Goal: Obtain resource: Obtain resource

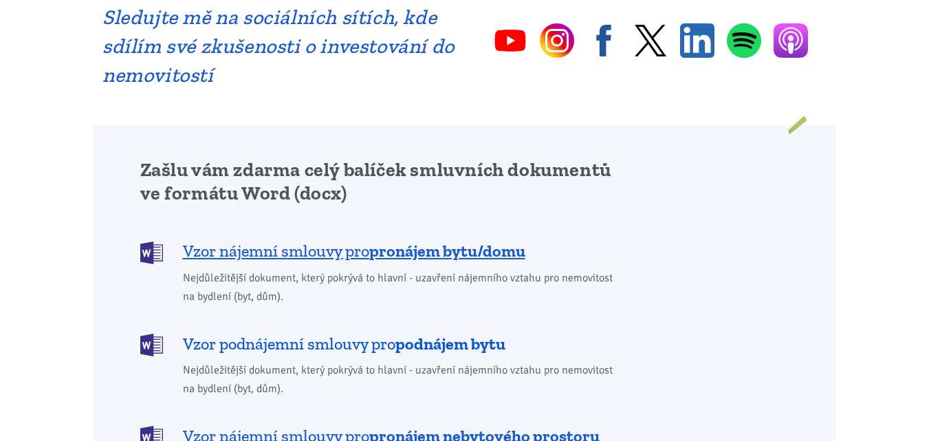
scroll to position [1031, 0]
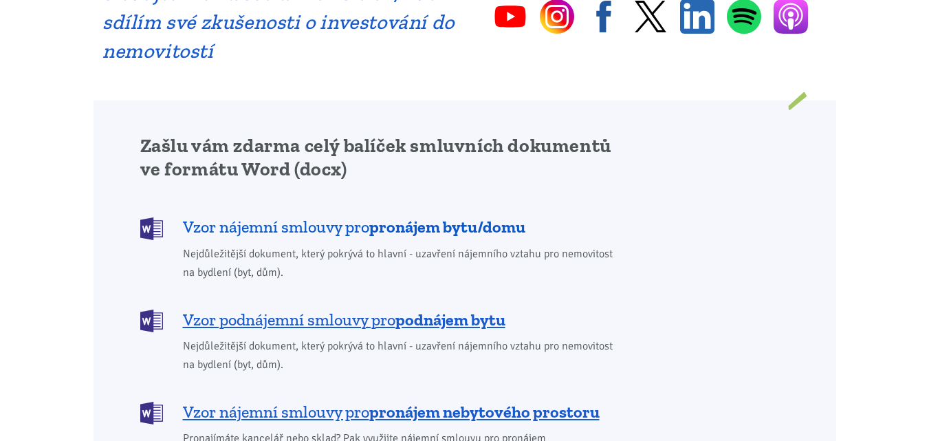
click at [236, 216] on span "Vzor nájemní smlouvy pro pronájem bytu/domu" at bounding box center [354, 227] width 342 height 22
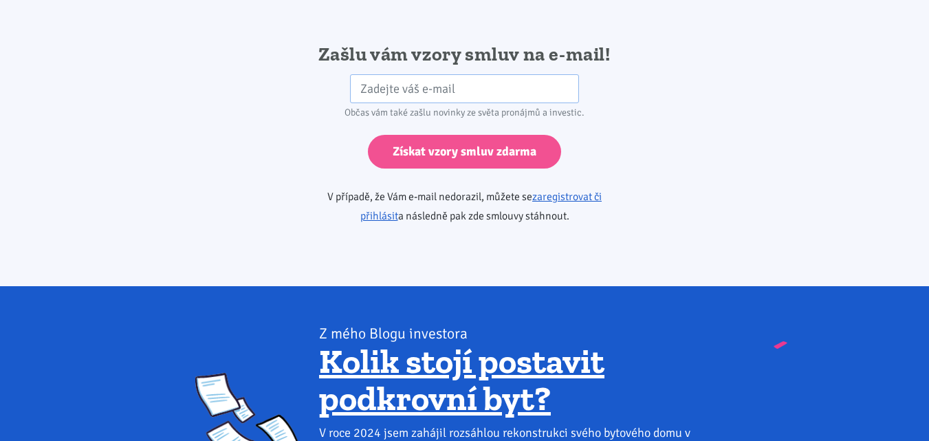
scroll to position [2296, 0]
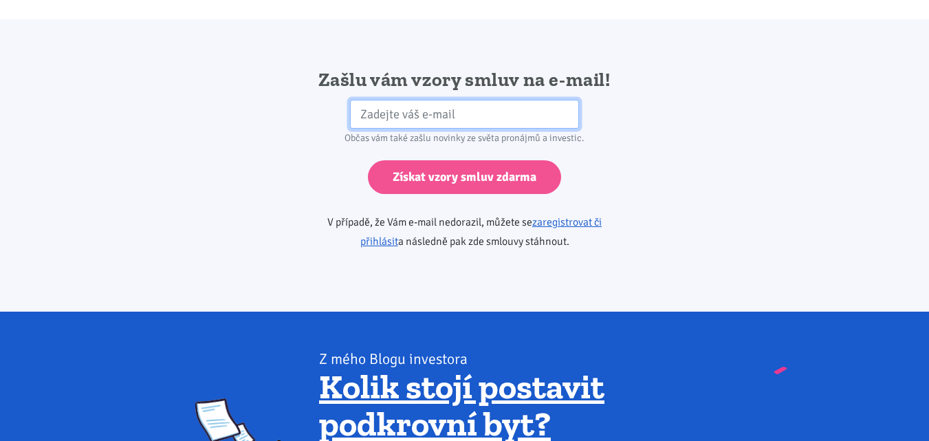
click at [354, 100] on input "email" at bounding box center [464, 115] width 229 height 30
type input "a.rop@seznam.cz"
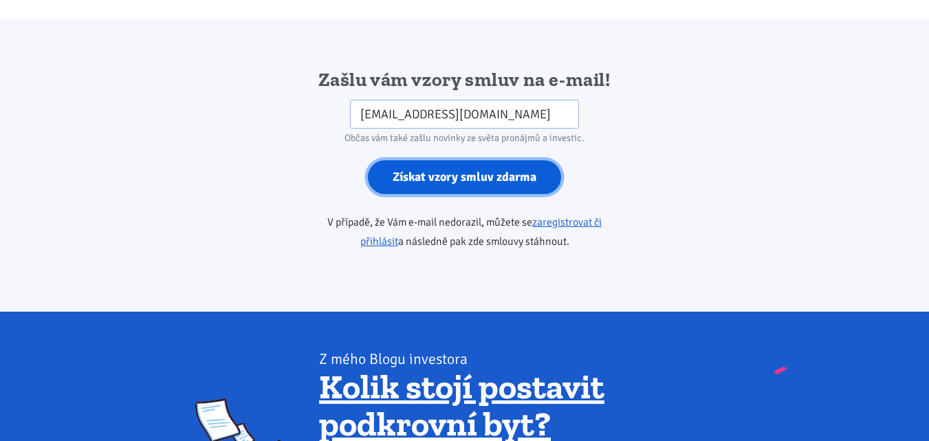
click at [454, 160] on input "Získat vzory smluv zdarma" at bounding box center [464, 177] width 193 height 34
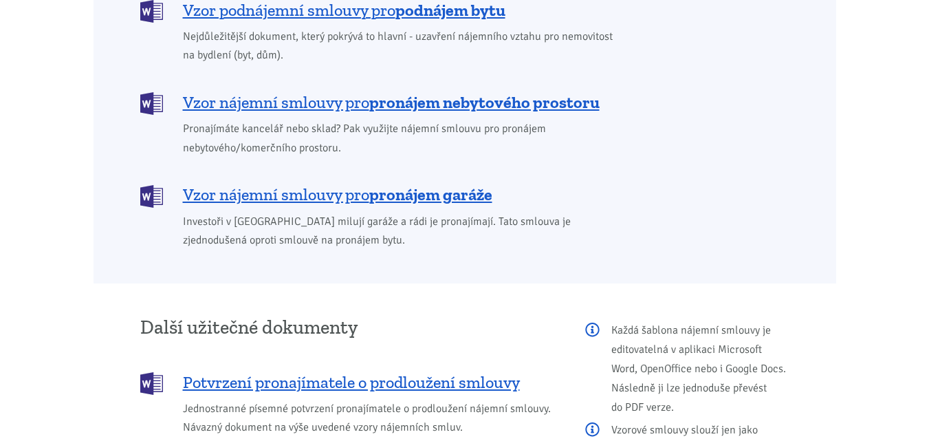
scroll to position [1341, 0]
click at [212, 183] on span "Vzor nájemní smlouvy pro pronájem garáže" at bounding box center [337, 194] width 309 height 22
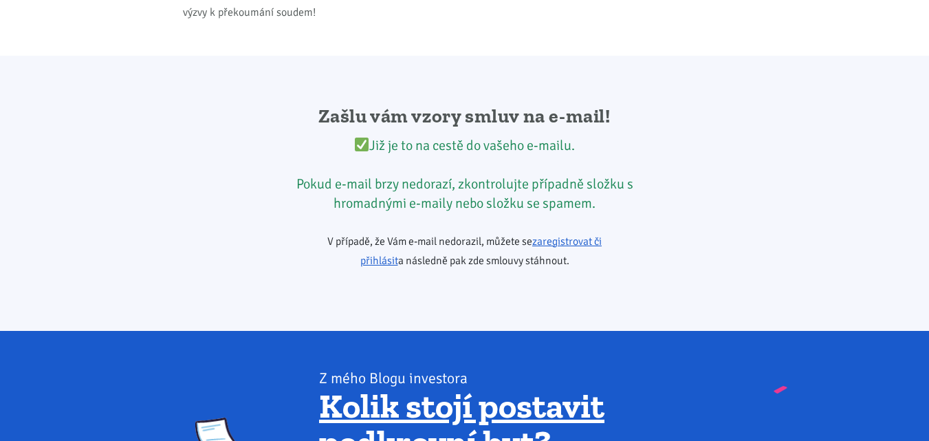
scroll to position [2296, 0]
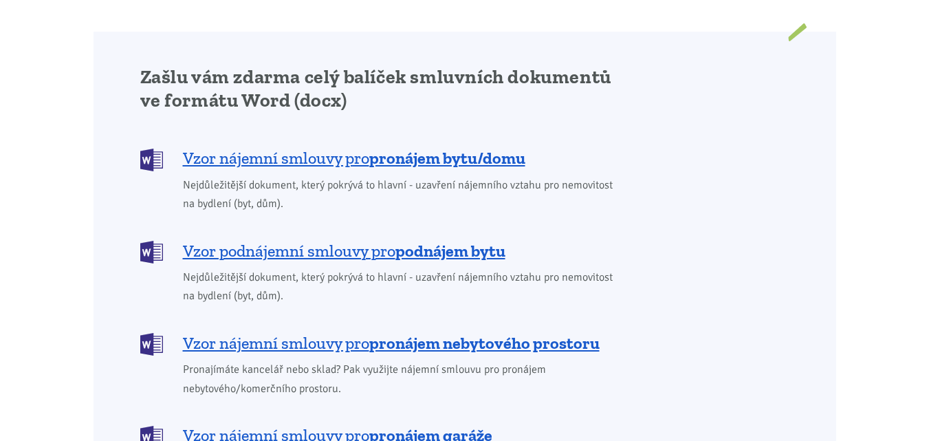
scroll to position [1031, 0]
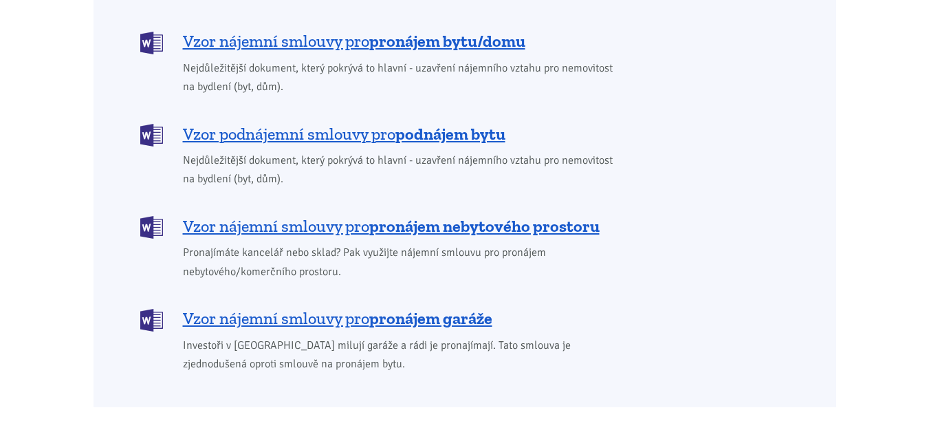
scroll to position [1238, 0]
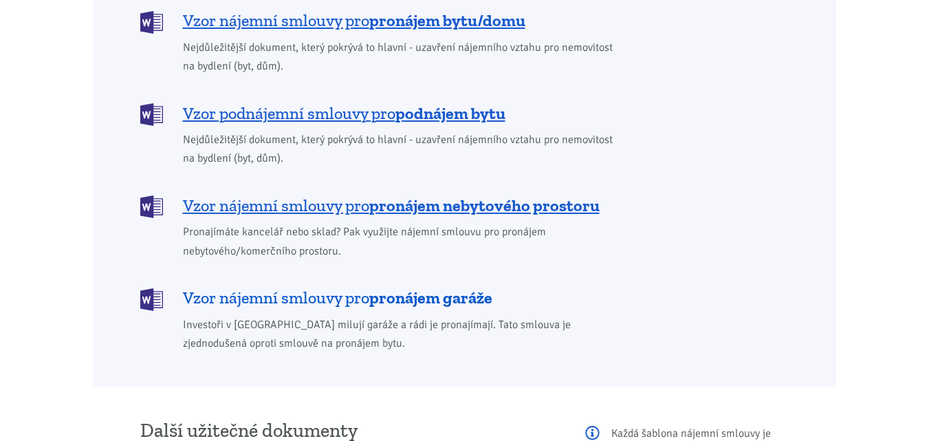
click at [195, 287] on span "Vzor nájemní smlouvy pro pronájem garáže" at bounding box center [337, 298] width 309 height 22
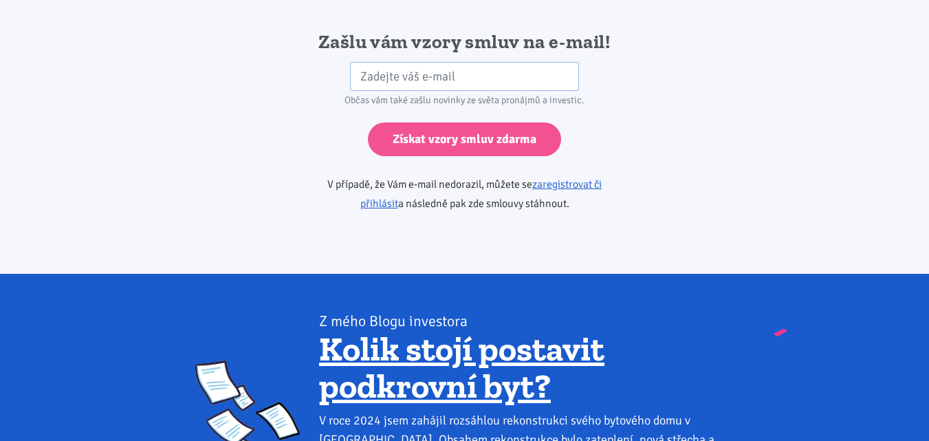
scroll to position [2296, 0]
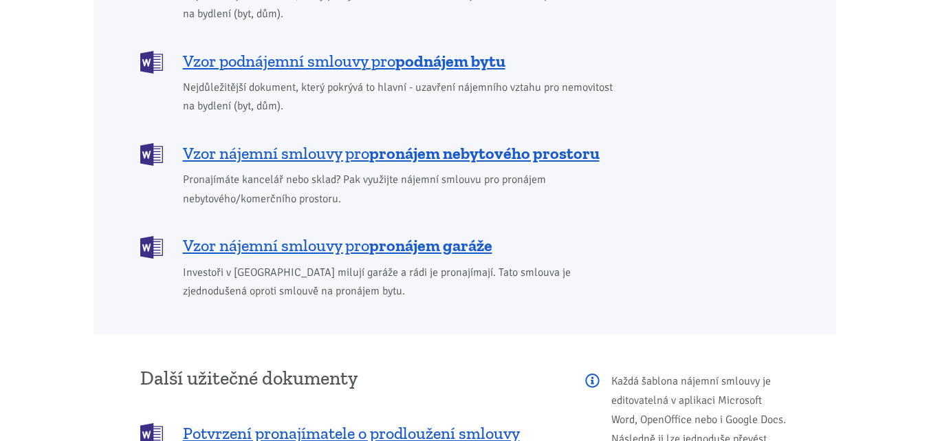
scroll to position [1238, 0]
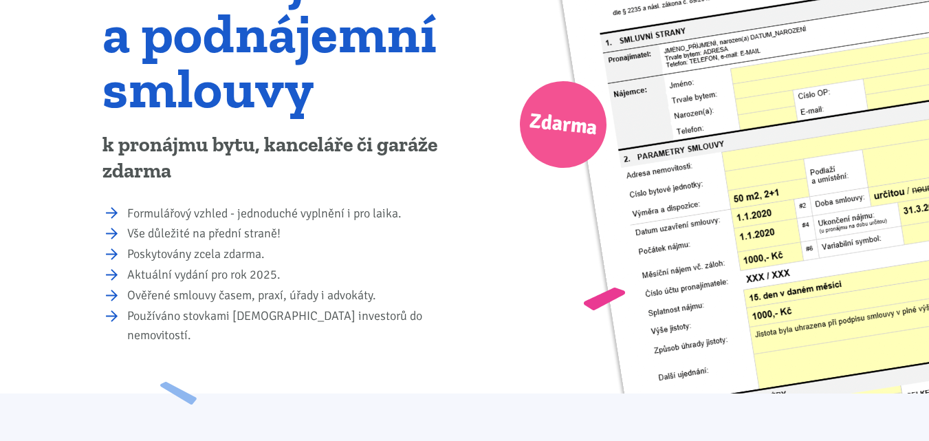
scroll to position [275, 0]
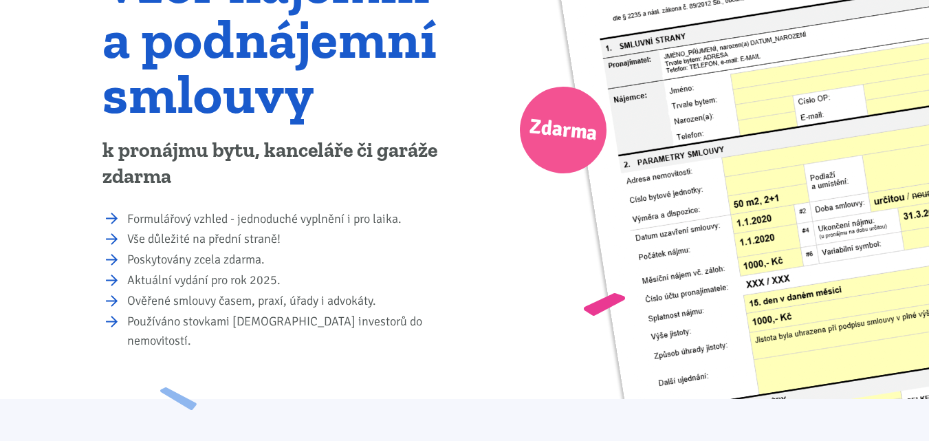
scroll to position [69, 0]
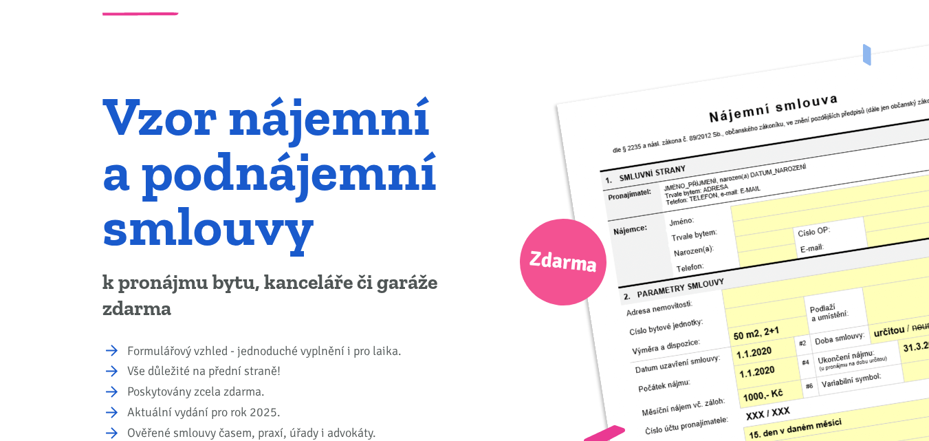
click at [898, 135] on img at bounding box center [818, 383] width 525 height 693
click at [575, 274] on span "Zdarma" at bounding box center [563, 262] width 72 height 43
click at [624, 265] on img at bounding box center [818, 383] width 525 height 693
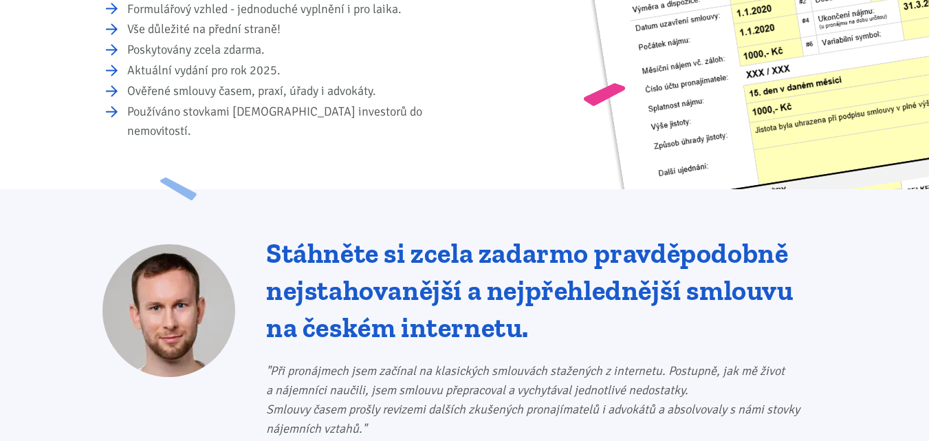
scroll to position [413, 0]
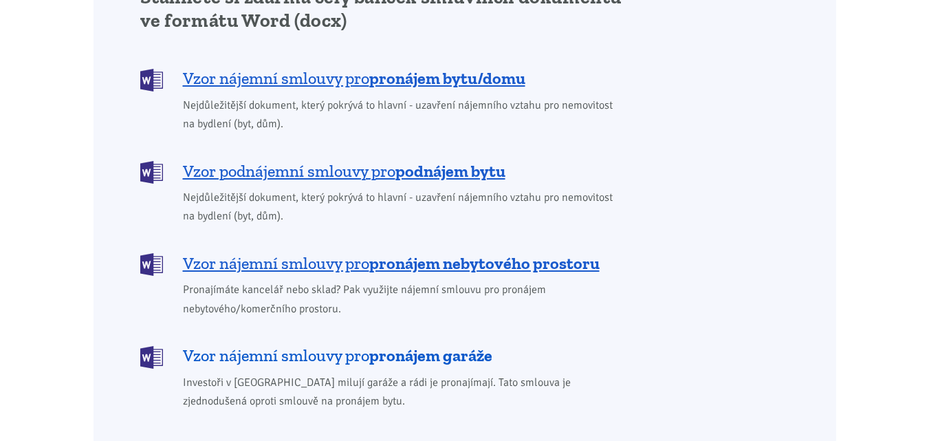
scroll to position [1238, 0]
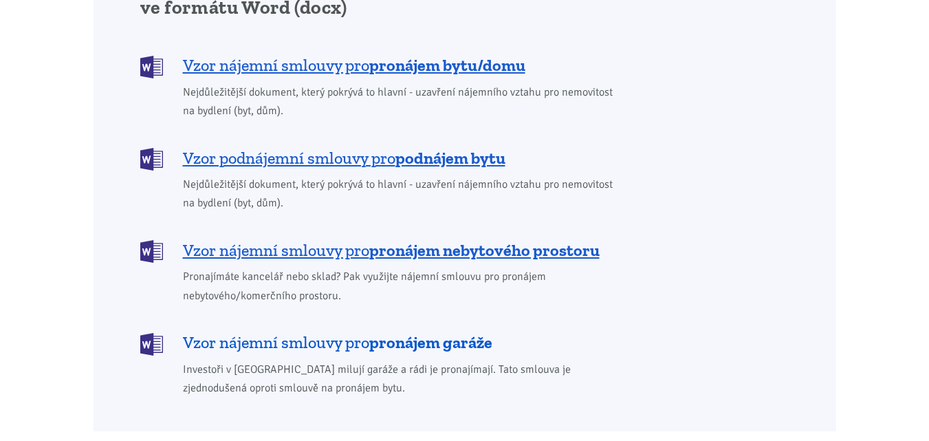
click at [208, 331] on span "Vzor nájemní smlouvy pro pronájem garáže" at bounding box center [337, 342] width 309 height 22
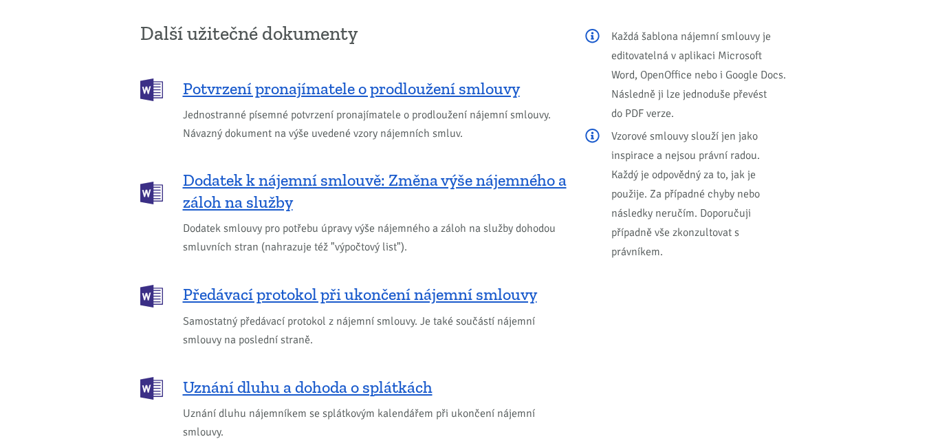
scroll to position [1650, 0]
